Goal: Complete application form

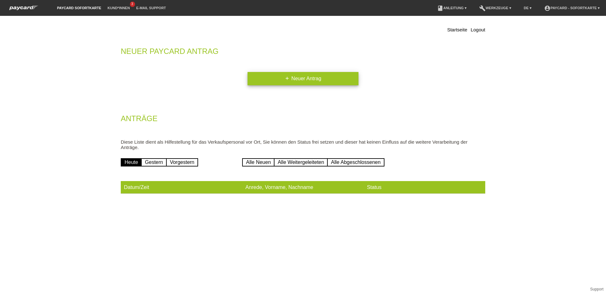
click at [310, 79] on link "add Neuer Antrag" at bounding box center [302, 78] width 111 height 13
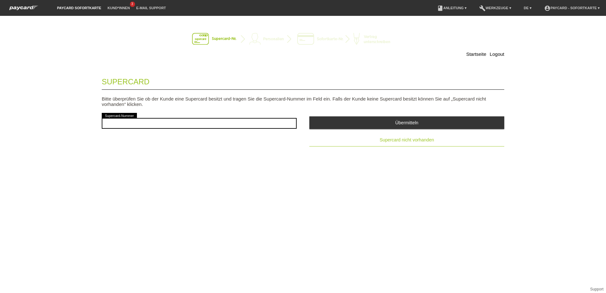
click at [388, 142] on span "Supercard nicht vorhanden" at bounding box center [406, 139] width 54 height 5
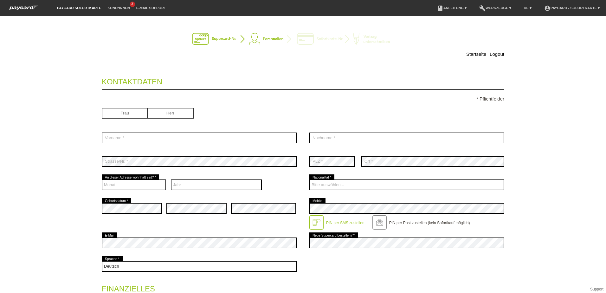
click at [161, 112] on input "radio" at bounding box center [171, 113] width 46 height 10
radio input "true"
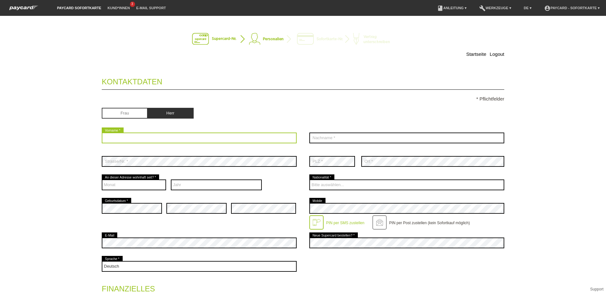
click at [162, 137] on input "text" at bounding box center [199, 137] width 195 height 11
type input "Nikola"
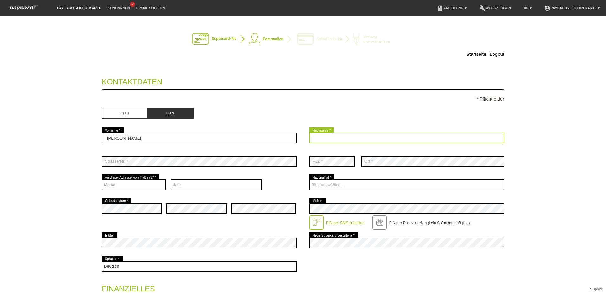
click at [354, 137] on input "text" at bounding box center [406, 137] width 195 height 11
type input "Ljubisavljevic"
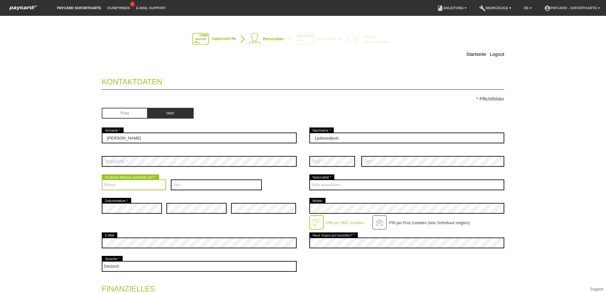
click at [126, 188] on select "Monat 01 02 03 04 05 06 07 08 09 10 11 12" at bounding box center [134, 184] width 64 height 11
select select "06"
click at [102, 179] on select "Monat 01 02 03 04 05 06 07 08 09 10 11 12" at bounding box center [134, 184] width 64 height 11
click at [201, 184] on select "Jahr 2025 2024 2023 2022 2021 2020 2019 2018 2017 2016" at bounding box center [216, 184] width 91 height 11
select select "2003"
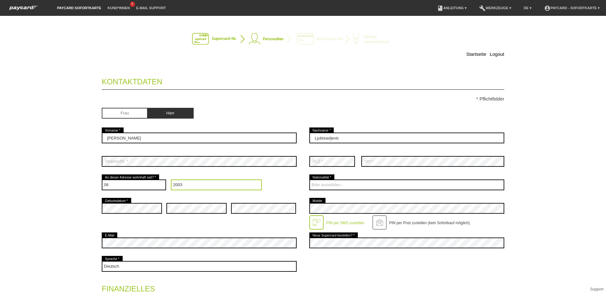
click at [171, 179] on select "Jahr 2025 2024 2023 2022 2021 2020 2019 2018 2017 2016" at bounding box center [216, 184] width 91 height 11
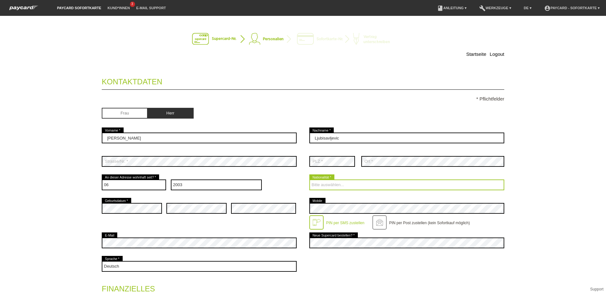
click at [349, 183] on select "Bitte auswählen... Schweiz Deutschland Liechtenstein Österreich ------------ Af…" at bounding box center [406, 184] width 195 height 11
select select "CH"
click at [309, 179] on select "Bitte auswählen... Schweiz Deutschland Liechtenstein Österreich ------------ Af…" at bounding box center [406, 184] width 195 height 11
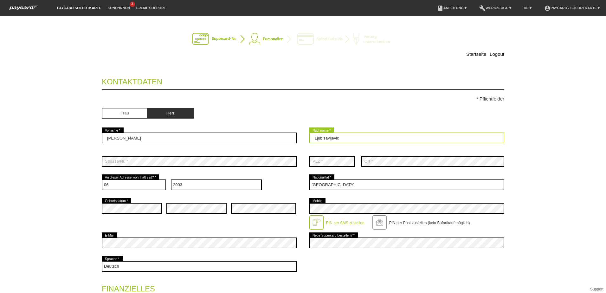
drag, startPoint x: 342, startPoint y: 140, endPoint x: 299, endPoint y: 139, distance: 42.8
click at [299, 139] on div "Nikola error Vorname * Ljubisavljevic error Nachname *" at bounding box center [303, 137] width 402 height 23
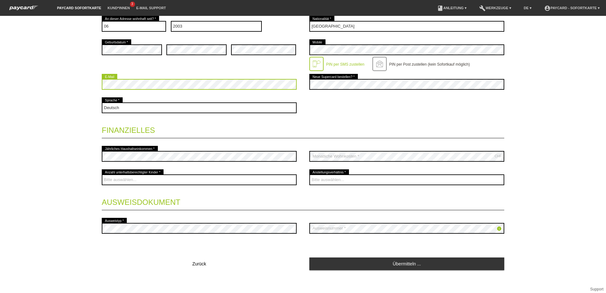
scroll to position [162, 0]
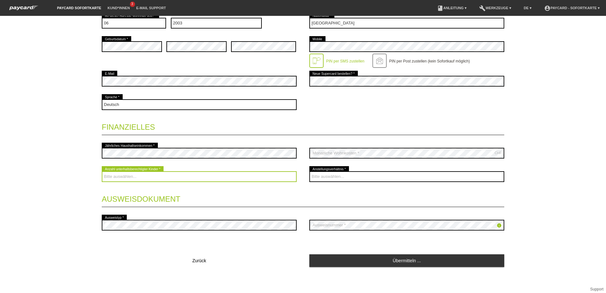
click at [186, 181] on select "Bitte auswählen... 0 1 2 3 4 5 6 7 8 9" at bounding box center [199, 176] width 195 height 11
select select "0"
click at [102, 171] on select "Bitte auswählen... 0 1 2 3 4 5 6 7 8 9" at bounding box center [199, 176] width 195 height 11
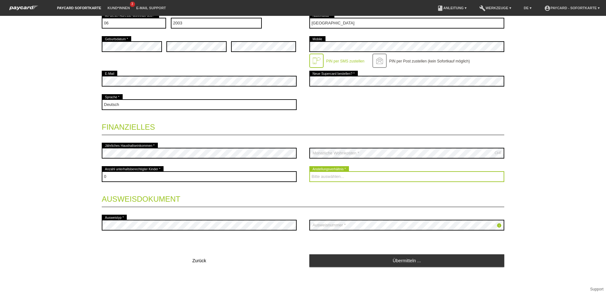
click at [348, 178] on select "Bitte auswählen... Unbefristet Befristet Lehrling/Student Pensioniert Nicht arb…" at bounding box center [406, 176] width 195 height 11
select select "UNLIMITED"
click at [309, 171] on select "Bitte auswählen... Unbefristet Befristet Lehrling/Student Pensioniert Nicht arb…" at bounding box center [406, 176] width 195 height 11
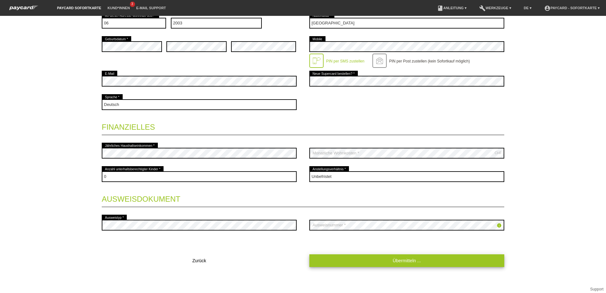
click at [439, 260] on link "Übermitteln ..." at bounding box center [406, 260] width 195 height 12
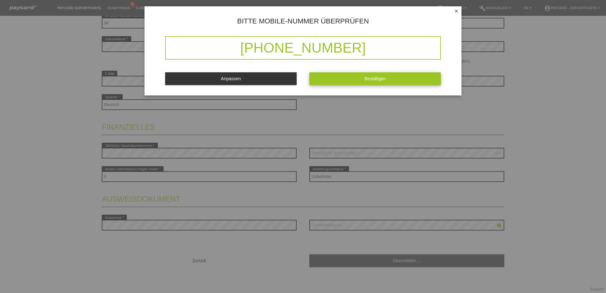
click at [376, 78] on span "Bestätigen" at bounding box center [375, 78] width 22 height 5
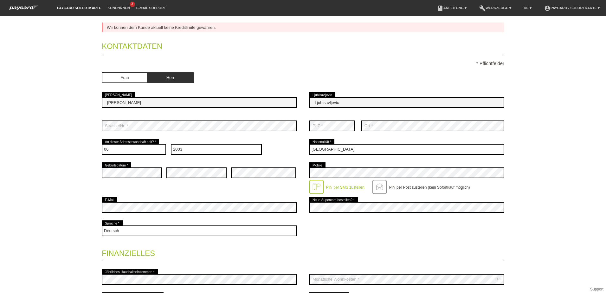
scroll to position [0, 0]
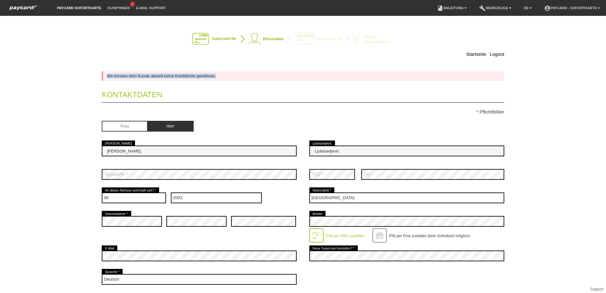
drag, startPoint x: 98, startPoint y: 76, endPoint x: 223, endPoint y: 79, distance: 124.8
click at [223, 79] on div "Startseite Logout Wir können dem Kunde aktuell keine Kreditlimite gewähren. Kon…" at bounding box center [302, 241] width 443 height 439
click at [362, 269] on div at bounding box center [406, 269] width 195 height 5
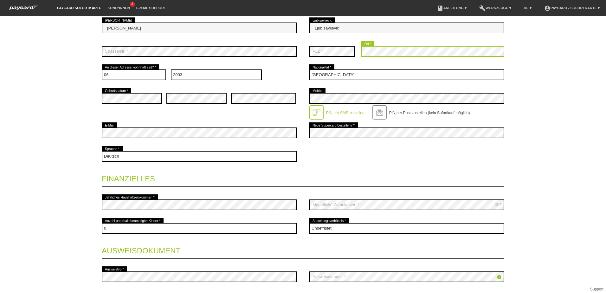
scroll to position [127, 0]
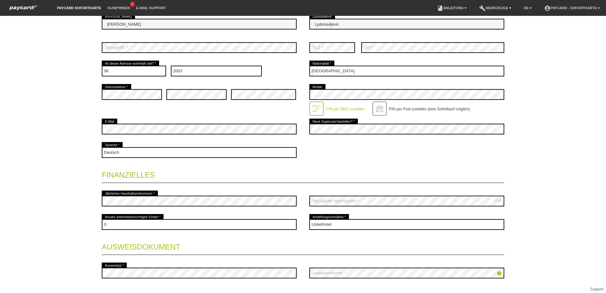
click at [497, 273] on icon "info" at bounding box center [498, 273] width 5 height 5
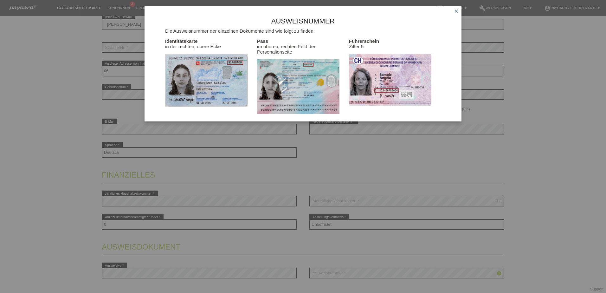
click at [456, 11] on icon "close" at bounding box center [456, 11] width 5 height 5
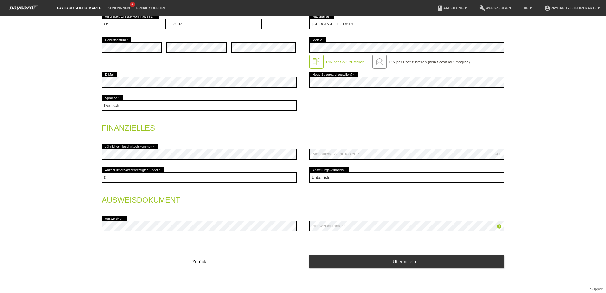
scroll to position [175, 0]
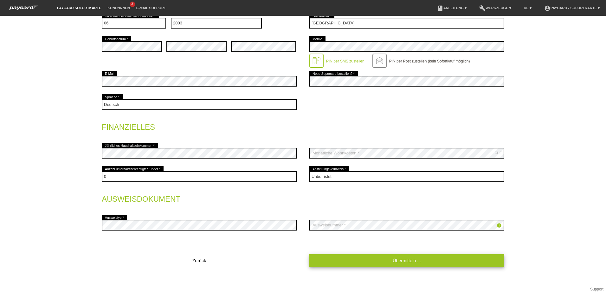
click at [409, 263] on link "Übermitteln ..." at bounding box center [406, 260] width 195 height 12
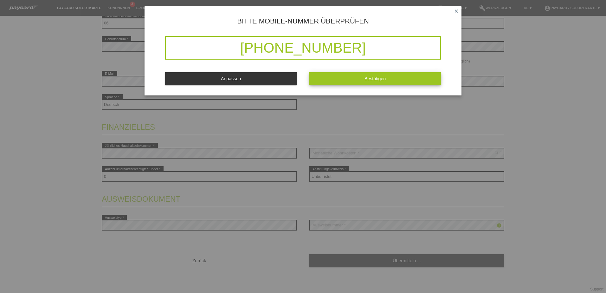
click at [341, 78] on button "Bestätigen" at bounding box center [374, 78] width 131 height 12
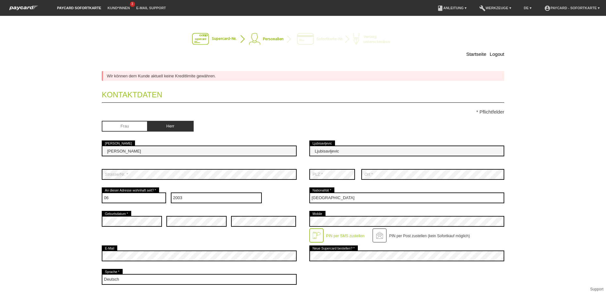
scroll to position [0, 0]
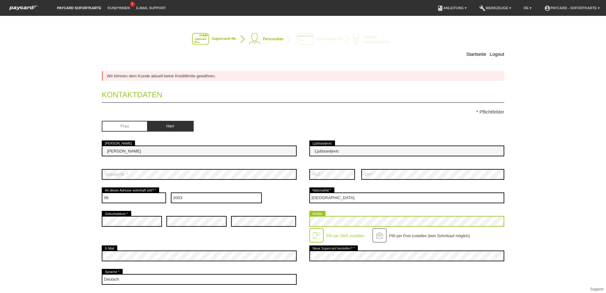
click at [227, 232] on div "error Geburtsdatum * error error error Mobile" at bounding box center [303, 226] width 402 height 35
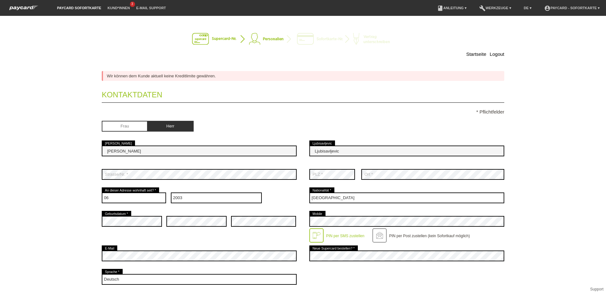
click at [353, 275] on div "Deutsch Français Italiano English error Sprache *" at bounding box center [303, 278] width 402 height 23
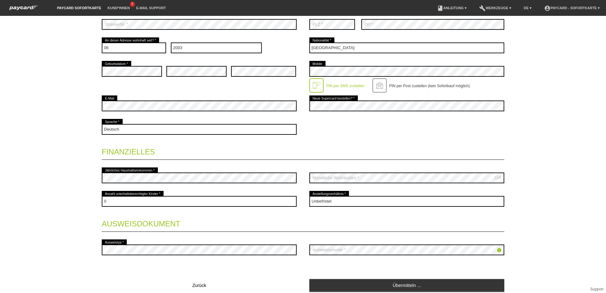
scroll to position [158, 0]
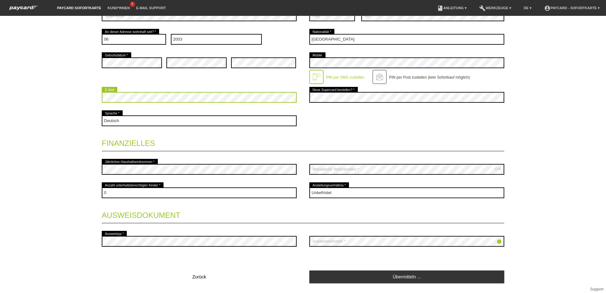
click at [47, 106] on div "Startseite Logout Wir können dem Kunde aktuell keine Kreditlimite gewähren. Kon…" at bounding box center [303, 154] width 606 height 277
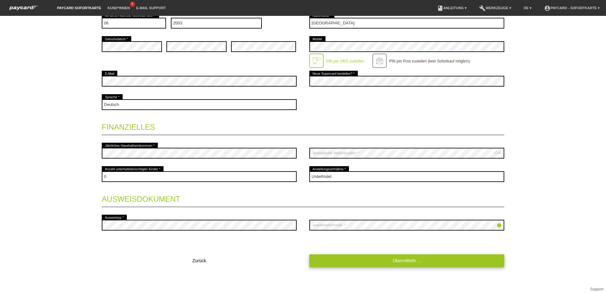
click at [428, 263] on link "Übermitteln ..." at bounding box center [406, 260] width 195 height 12
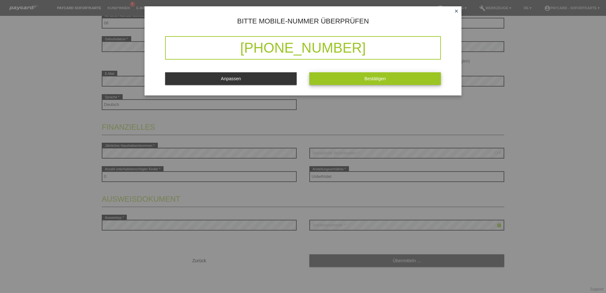
click at [390, 74] on button "Bestätigen" at bounding box center [374, 78] width 131 height 12
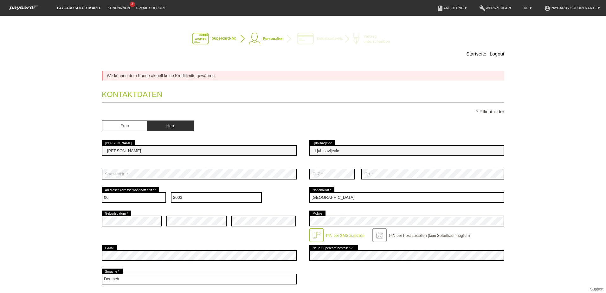
scroll to position [0, 0]
click at [124, 123] on input "radio" at bounding box center [125, 126] width 46 height 10
radio input "true"
drag, startPoint x: 118, startPoint y: 149, endPoint x: 58, endPoint y: 151, distance: 59.3
click at [58, 151] on div "Startseite Logout Wir können dem Kunde aktuell keine Kreditlimite gewähren. Kon…" at bounding box center [303, 154] width 606 height 277
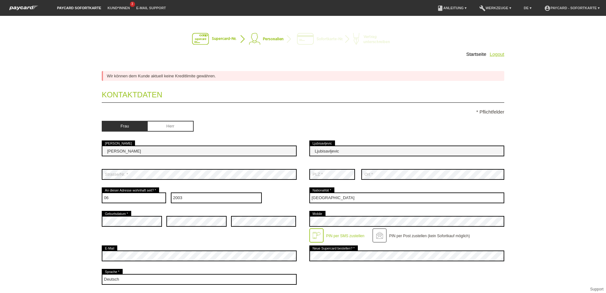
click at [500, 55] on link "Logout" at bounding box center [496, 53] width 15 height 5
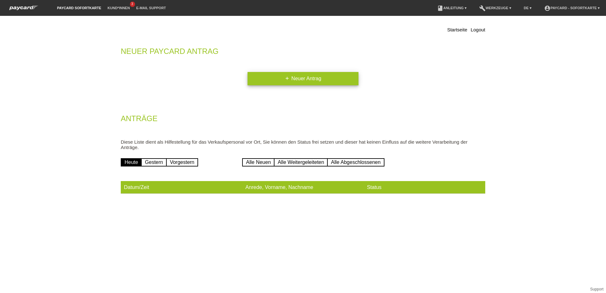
click at [271, 76] on link "add Neuer Antrag" at bounding box center [302, 78] width 111 height 13
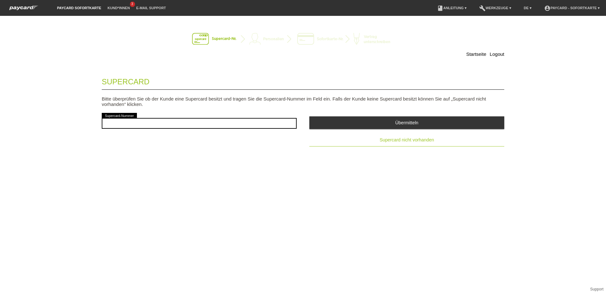
click at [414, 140] on span "Supercard nicht vorhanden" at bounding box center [406, 139] width 54 height 5
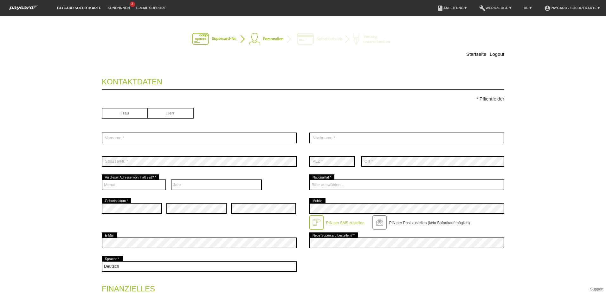
click at [113, 113] on input "radio" at bounding box center [125, 113] width 46 height 10
radio input "true"
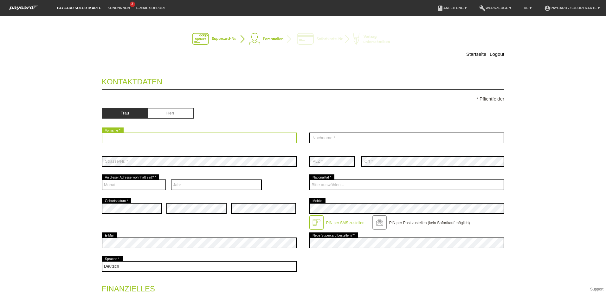
click at [141, 141] on input "text" at bounding box center [199, 137] width 195 height 11
type input "Natalja"
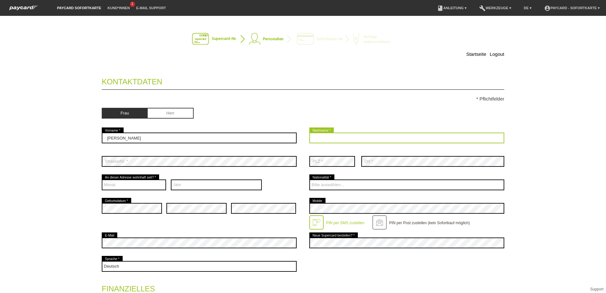
click at [335, 136] on input "text" at bounding box center [406, 137] width 195 height 11
paste input "Ljubisavljevic"
type input "Ljubisavljevic"
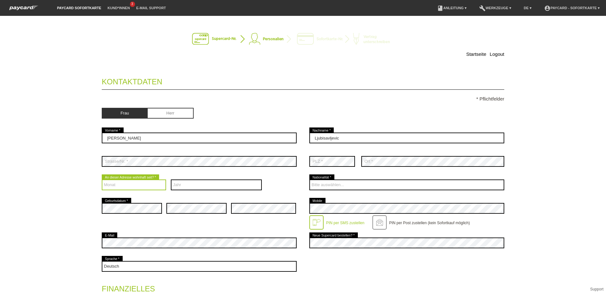
click at [159, 185] on select "Monat 01 02 03 04 05 06 07 08 09 10 11 12" at bounding box center [134, 184] width 64 height 11
select select "09"
click at [102, 179] on select "Monat 01 02 03 04 05 06 07 08 09 10 11 12" at bounding box center [134, 184] width 64 height 11
click at [145, 192] on div "Monat 01 02 03 04 05 06 07 08 09 10 11 12 error" at bounding box center [134, 184] width 64 height 23
click at [190, 184] on select "Jahr 2025 2024 2023 2022 2021 2020 2019 2018 2017 2016" at bounding box center [216, 184] width 91 height 11
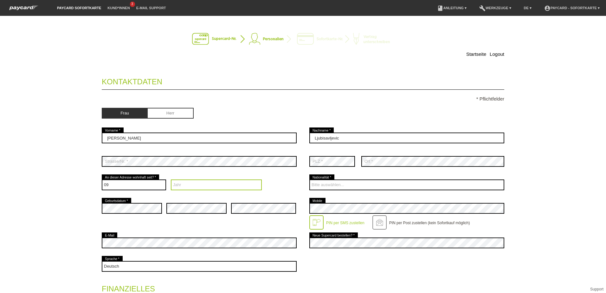
select select "2024"
click at [171, 179] on select "Jahr 2025 2024 2023 2022 2021 2020 2019 2018 2017 2016" at bounding box center [216, 184] width 91 height 11
click at [254, 225] on div "error Geburtsdatum * error error error Mobile" at bounding box center [303, 213] width 402 height 35
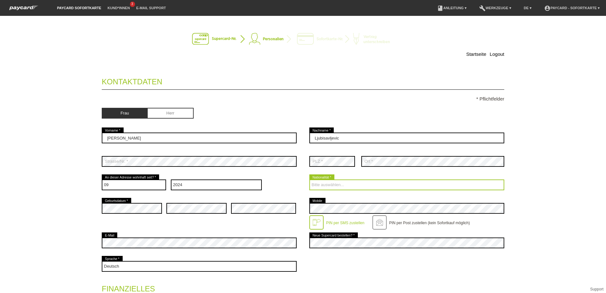
click at [345, 184] on select "Bitte auswählen... Schweiz Deutschland Liechtenstein Österreich ------------ Af…" at bounding box center [406, 184] width 195 height 11
select select "CH"
click at [309, 179] on select "Bitte auswählen... Schweiz Deutschland Liechtenstein Österreich ------------ Af…" at bounding box center [406, 184] width 195 height 11
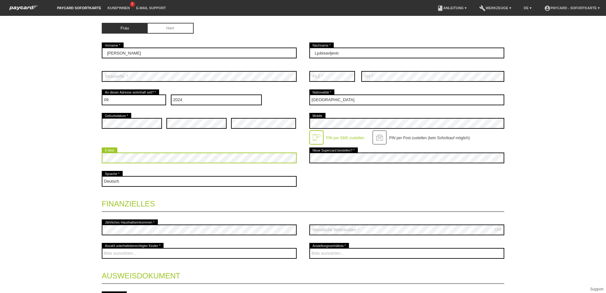
scroll to position [95, 0]
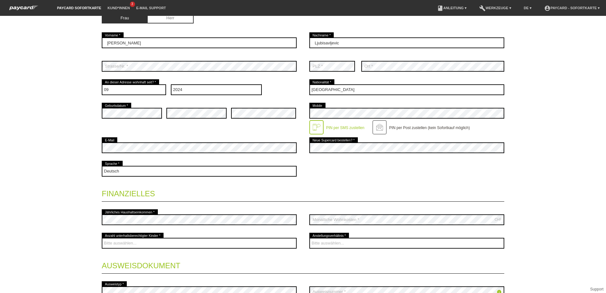
click at [157, 249] on div "Bitte auswählen... 0 1 2 3 4 5 6 7 8 9 error" at bounding box center [199, 242] width 195 height 23
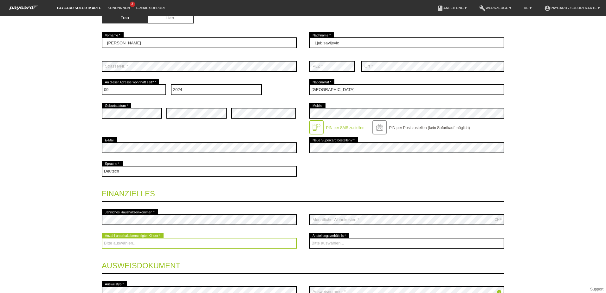
click at [159, 246] on select "Bitte auswählen... 0 1 2 3 4 5 6 7 8 9" at bounding box center [199, 243] width 195 height 11
select select "0"
click at [102, 238] on select "Bitte auswählen... 0 1 2 3 4 5 6 7 8 9" at bounding box center [199, 243] width 195 height 11
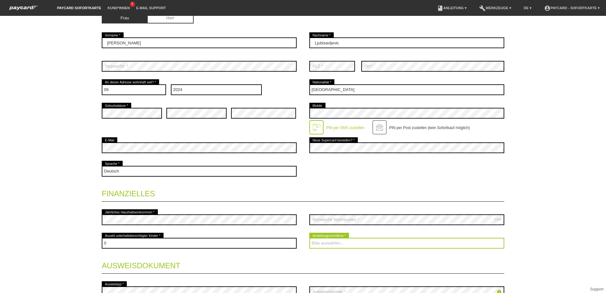
click at [368, 243] on select "Bitte auswählen... Unbefristet Befristet Lehrling/Student Pensioniert Nicht arb…" at bounding box center [406, 243] width 195 height 11
select select "INDEPENDENT"
click at [309, 238] on select "Bitte auswählen... Unbefristet Befristet Lehrling/Student Pensioniert Nicht arb…" at bounding box center [406, 243] width 195 height 11
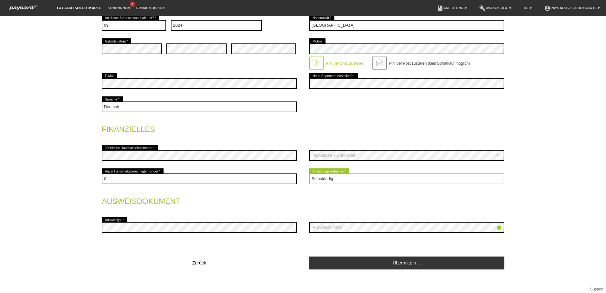
scroll to position [162, 0]
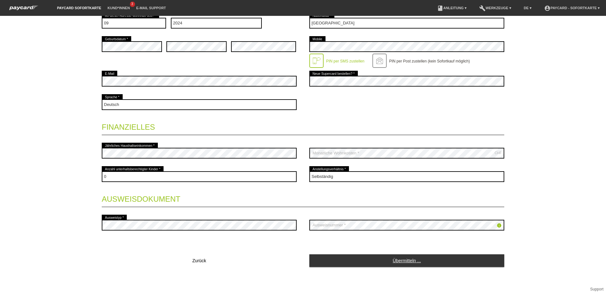
click at [421, 261] on link "Übermitteln ..." at bounding box center [406, 260] width 195 height 12
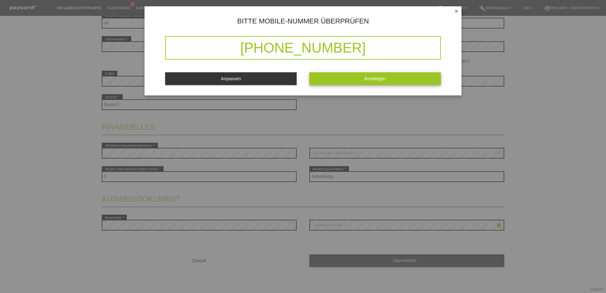
click at [375, 76] on span "Bestätigen" at bounding box center [375, 78] width 22 height 5
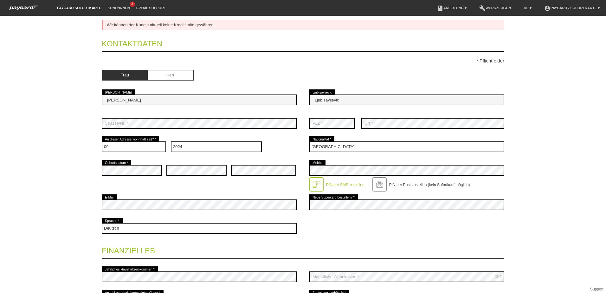
scroll to position [48, 0]
